Goal: Use online tool/utility: Utilize a website feature to perform a specific function

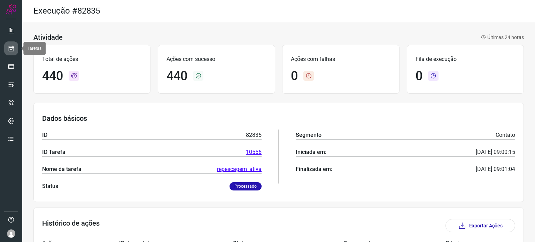
click at [11, 46] on icon at bounding box center [11, 48] width 7 height 7
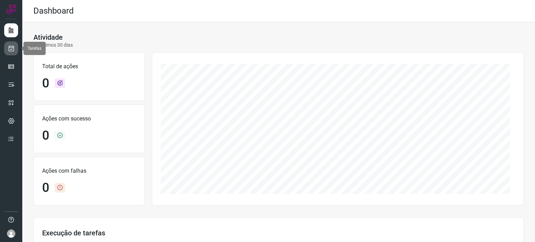
click at [14, 48] on icon at bounding box center [11, 48] width 7 height 7
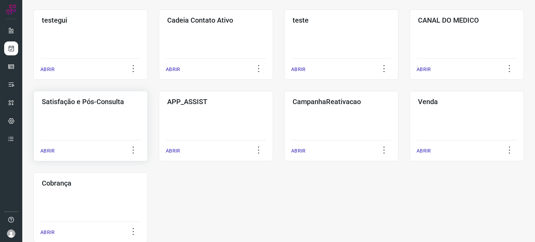
click at [159, 122] on div "Satisfação e Pós-Consulta ABRIR" at bounding box center [216, 126] width 114 height 70
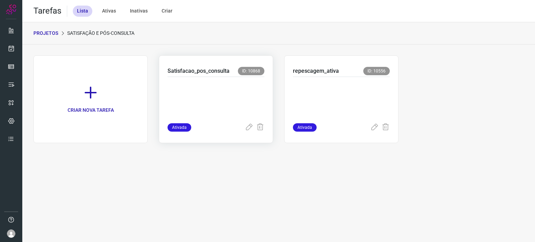
click at [223, 86] on p at bounding box center [216, 98] width 97 height 35
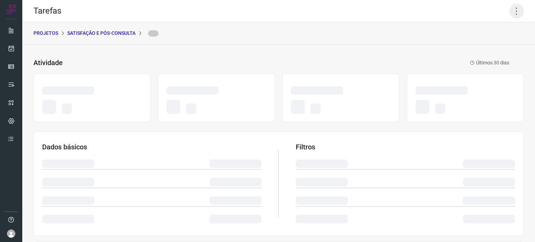
click at [510, 11] on icon at bounding box center [517, 11] width 15 height 15
click at [512, 9] on icon at bounding box center [517, 11] width 15 height 15
click at [513, 11] on icon at bounding box center [517, 11] width 15 height 15
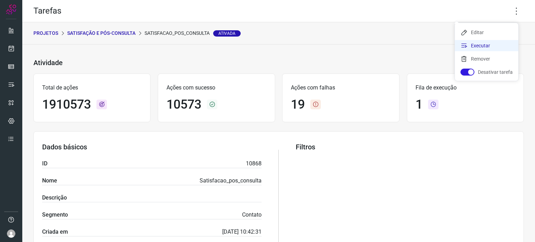
click at [486, 43] on li "Executar" at bounding box center [486, 45] width 63 height 11
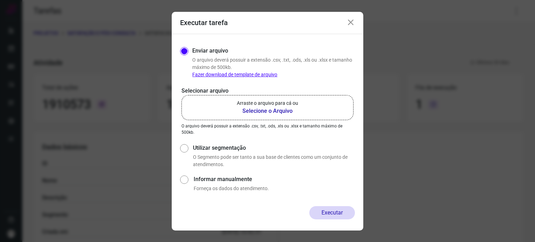
click at [287, 101] on p "Arraste o arquivo para cá ou" at bounding box center [267, 103] width 61 height 7
click at [0, 0] on input "Arraste o arquivo para cá ou Selecione o Arquivo" at bounding box center [0, 0] width 0 height 0
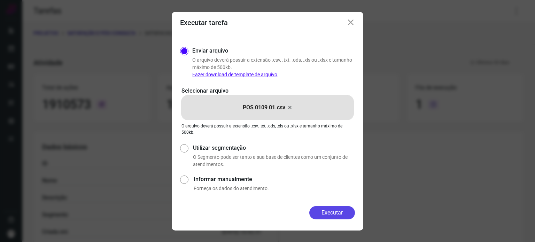
click at [330, 210] on button "Executar" at bounding box center [333, 212] width 46 height 13
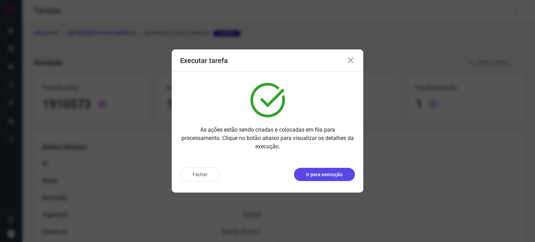
click at [325, 175] on p "Ir para execução" at bounding box center [324, 174] width 37 height 7
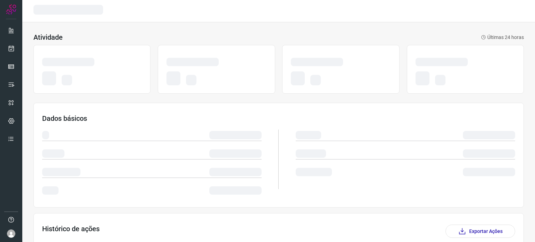
click at [252, 66] on div at bounding box center [217, 63] width 100 height 11
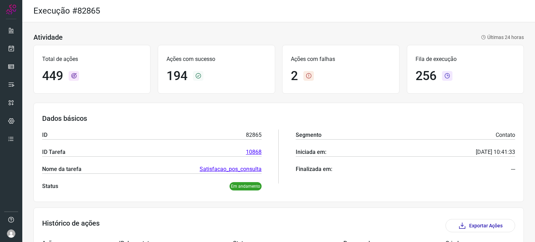
click at [217, 37] on div "Atividade Últimas 24 horas" at bounding box center [278, 37] width 491 height 8
click at [13, 46] on icon at bounding box center [11, 48] width 7 height 7
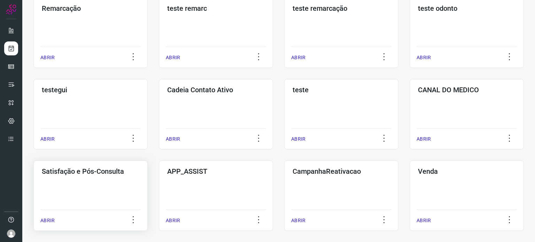
click at [159, 176] on div "Satisfação e Pós-Consulta ABRIR" at bounding box center [216, 196] width 114 height 70
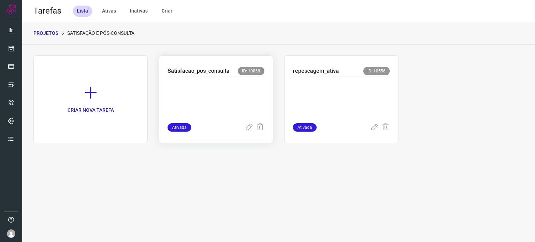
click at [230, 89] on p at bounding box center [216, 98] width 97 height 35
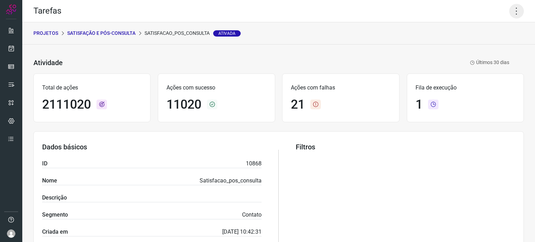
click at [516, 12] on icon at bounding box center [517, 11] width 15 height 15
click at [487, 44] on li "Executar" at bounding box center [486, 45] width 63 height 11
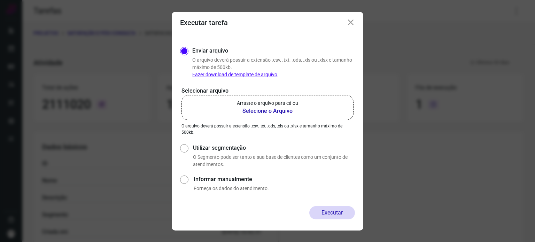
click at [248, 98] on label "Arraste o arquivo para cá ou Selecione o Arquivo" at bounding box center [268, 107] width 172 height 25
click at [0, 0] on input "Arraste o arquivo para cá ou Selecione o Arquivo" at bounding box center [0, 0] width 0 height 0
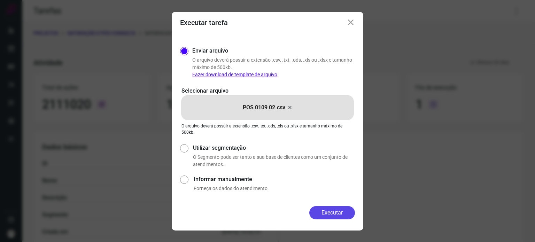
click at [333, 217] on button "Executar" at bounding box center [333, 212] width 46 height 13
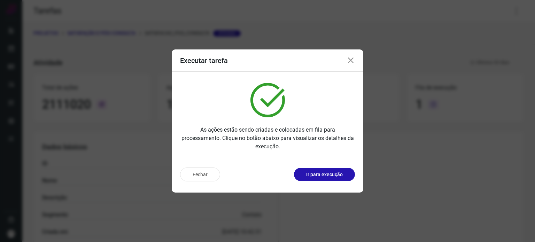
click at [330, 179] on button "Ir para execução" at bounding box center [324, 174] width 61 height 13
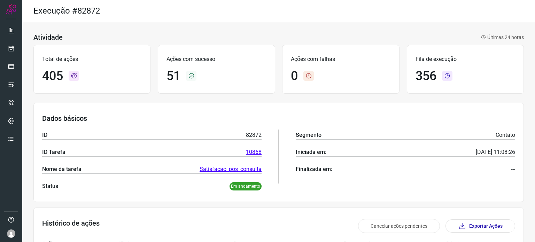
click at [234, 35] on div "Atividade Últimas 24 horas" at bounding box center [278, 37] width 491 height 8
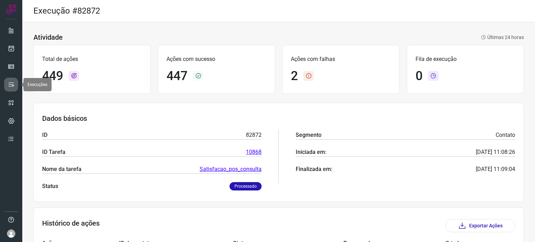
click at [14, 83] on icon at bounding box center [11, 84] width 7 height 7
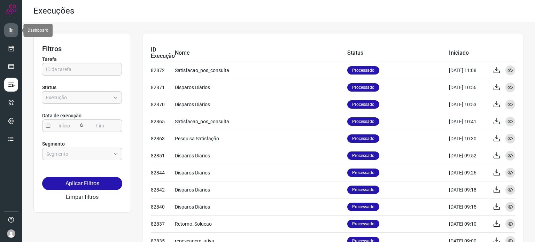
click at [14, 27] on icon at bounding box center [11, 30] width 7 height 7
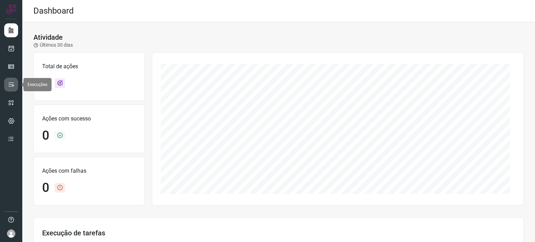
click at [13, 85] on icon at bounding box center [11, 84] width 7 height 7
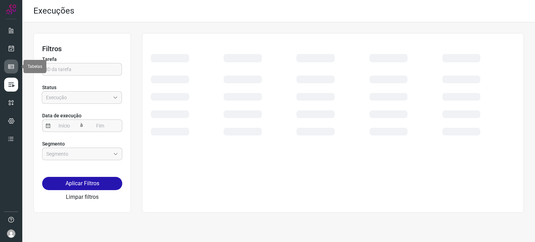
click at [11, 66] on icon at bounding box center [11, 66] width 7 height 7
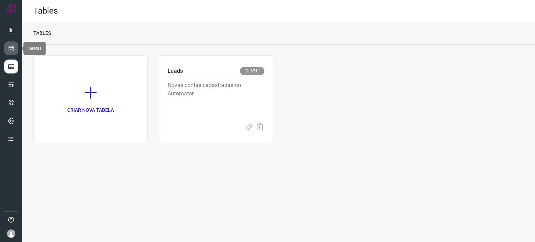
click at [13, 46] on icon at bounding box center [11, 48] width 7 height 7
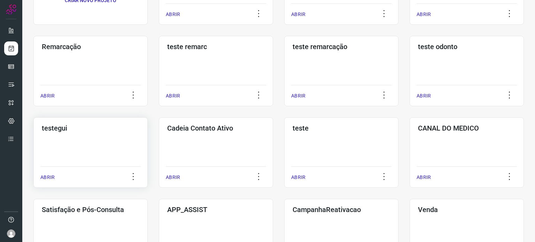
scroll to position [139, 0]
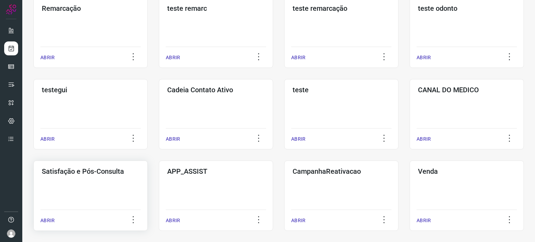
click at [86, 172] on h3 "Satisfação e Pós-Consulta" at bounding box center [91, 171] width 98 height 8
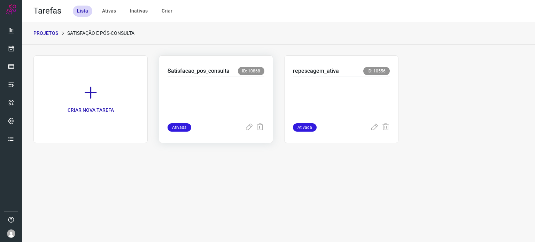
click at [225, 96] on p at bounding box center [216, 98] width 97 height 35
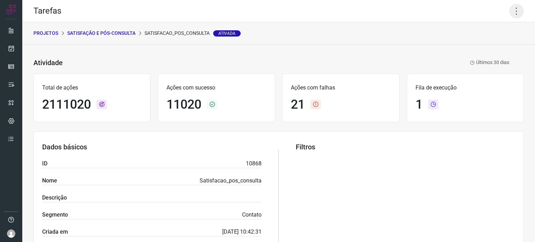
click at [510, 10] on icon at bounding box center [517, 11] width 15 height 15
click at [476, 49] on li "Executar" at bounding box center [486, 45] width 63 height 11
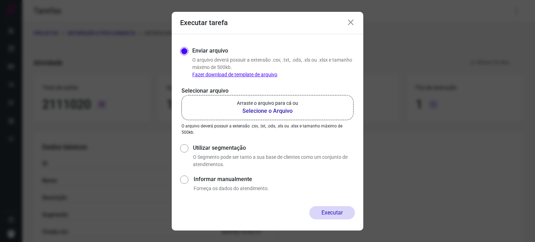
click at [214, 102] on label "Arraste o arquivo para cá ou Selecione o Arquivo" at bounding box center [268, 107] width 172 height 25
click at [0, 0] on input "Arraste o arquivo para cá ou Selecione o Arquivo" at bounding box center [0, 0] width 0 height 0
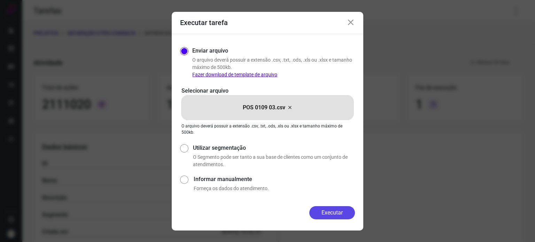
click at [334, 212] on button "Executar" at bounding box center [333, 212] width 46 height 13
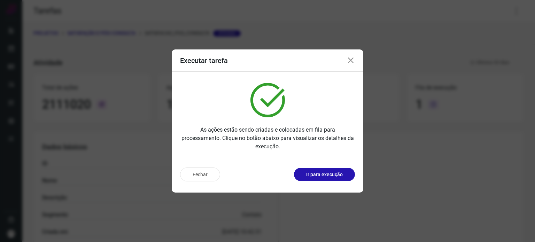
click at [330, 174] on p "Ir para execução" at bounding box center [324, 174] width 37 height 7
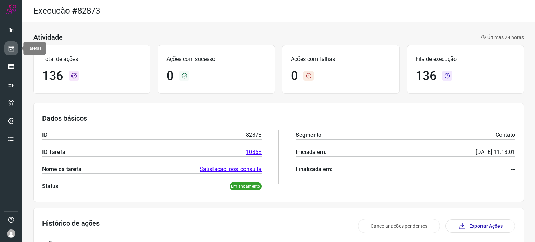
click at [12, 46] on icon at bounding box center [11, 48] width 7 height 7
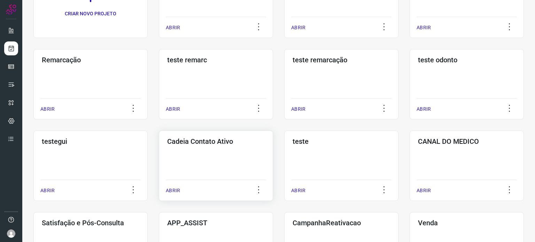
scroll to position [18, 0]
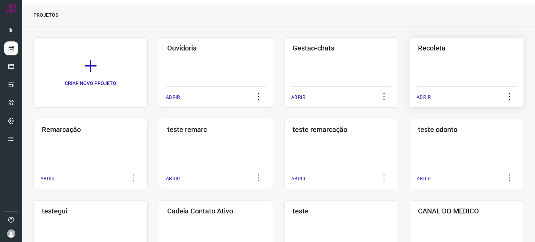
click at [148, 119] on div "Recoleta ABRIR" at bounding box center [90, 154] width 114 height 70
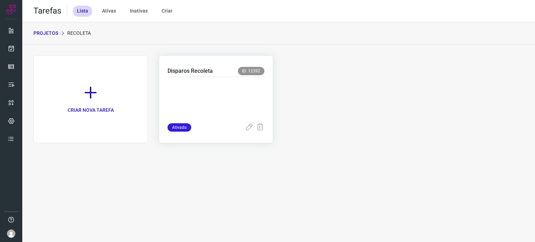
click at [217, 97] on p at bounding box center [216, 98] width 97 height 35
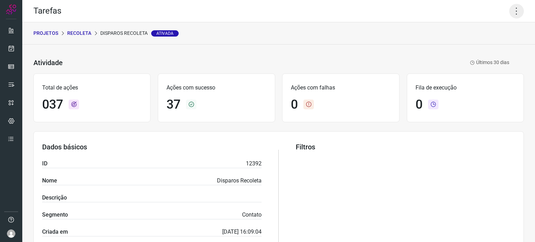
click at [512, 14] on icon at bounding box center [517, 11] width 15 height 15
click at [484, 42] on li "Executar" at bounding box center [486, 45] width 63 height 11
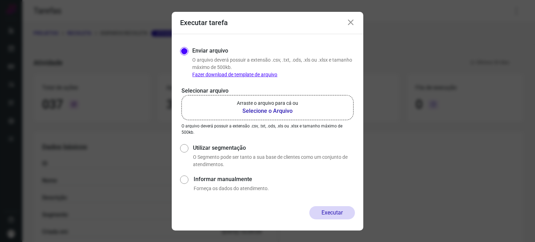
click at [296, 107] on b "Selecione o Arquivo" at bounding box center [267, 111] width 61 height 8
click at [0, 0] on input "Arraste o arquivo para cá ou Selecione o Arquivo" at bounding box center [0, 0] width 0 height 0
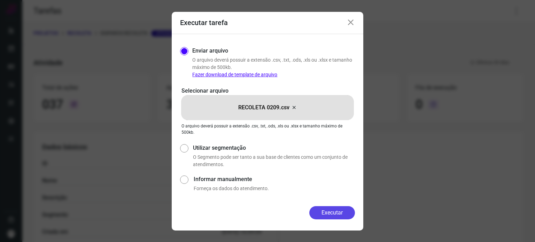
click at [334, 213] on button "Executar" at bounding box center [333, 212] width 46 height 13
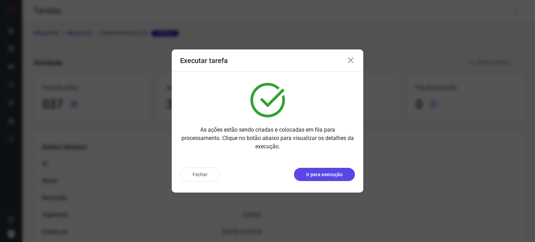
click at [326, 171] on p "Ir para execução" at bounding box center [324, 174] width 37 height 7
